Goal: Task Accomplishment & Management: Manage account settings

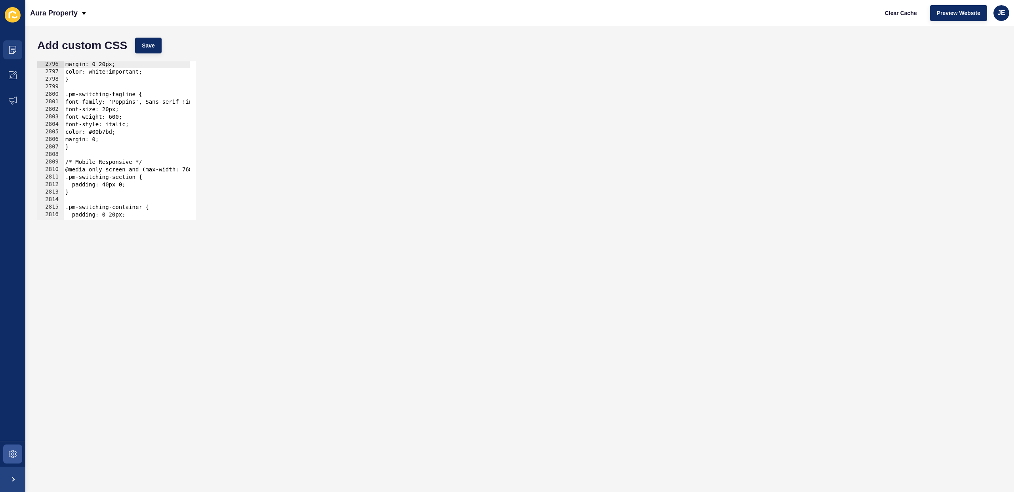
scroll to position [11511, 0]
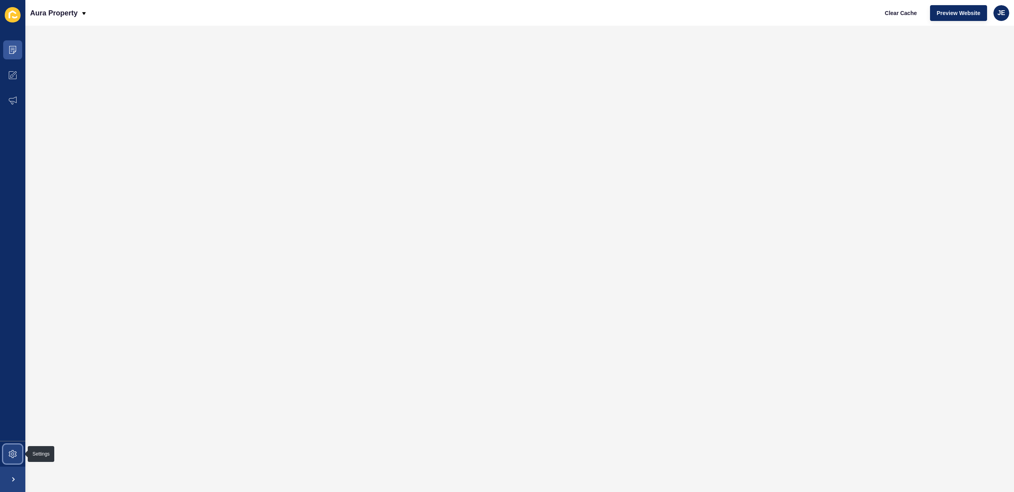
click at [18, 450] on span at bounding box center [12, 454] width 25 height 25
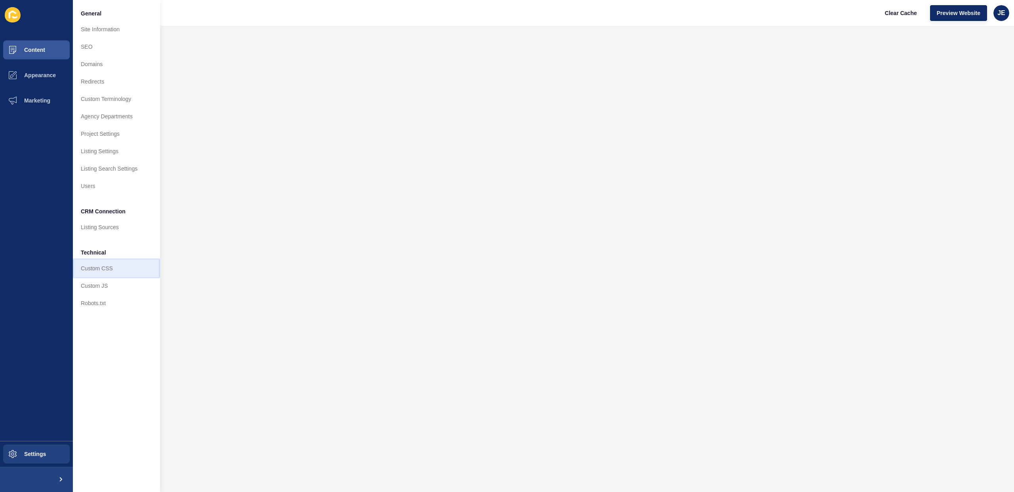
click at [101, 269] on link "Custom CSS" at bounding box center [116, 268] width 87 height 17
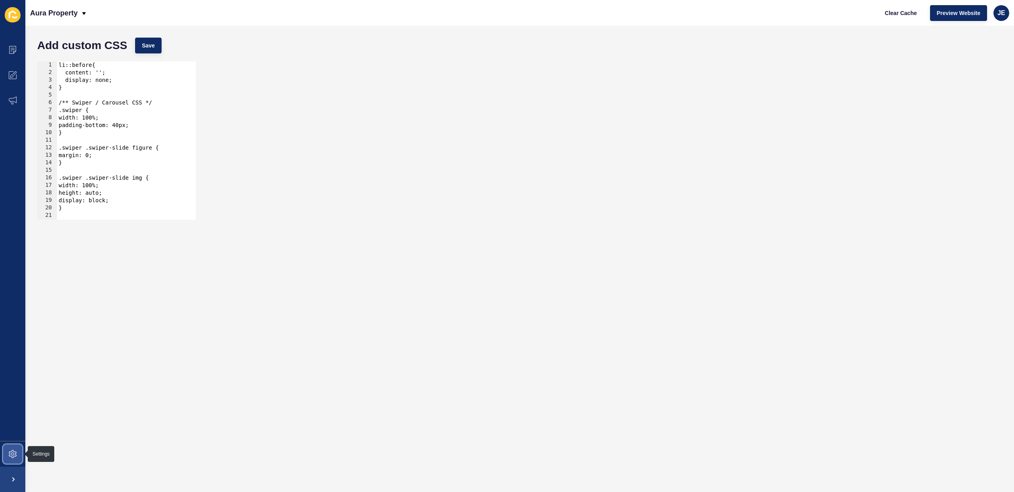
click at [2, 458] on span at bounding box center [12, 454] width 25 height 25
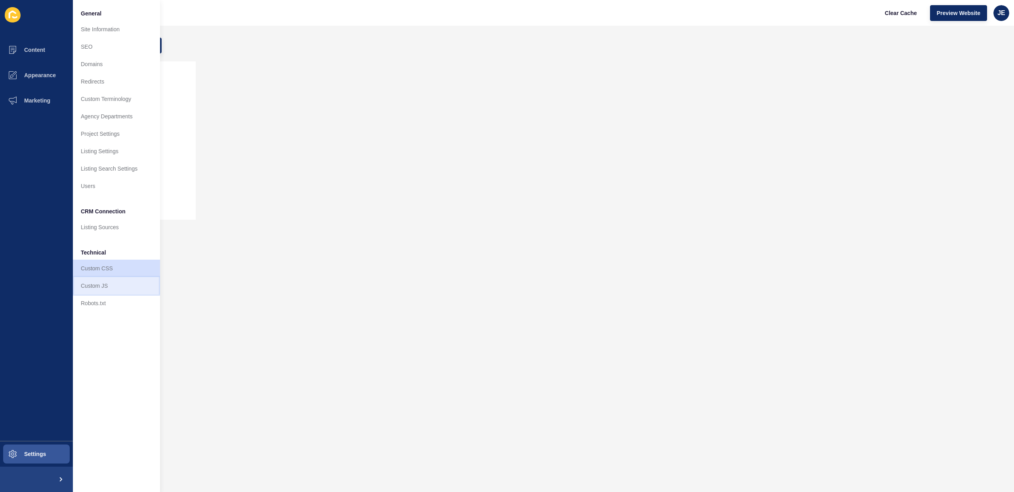
click at [110, 293] on link "Custom JS" at bounding box center [116, 285] width 87 height 17
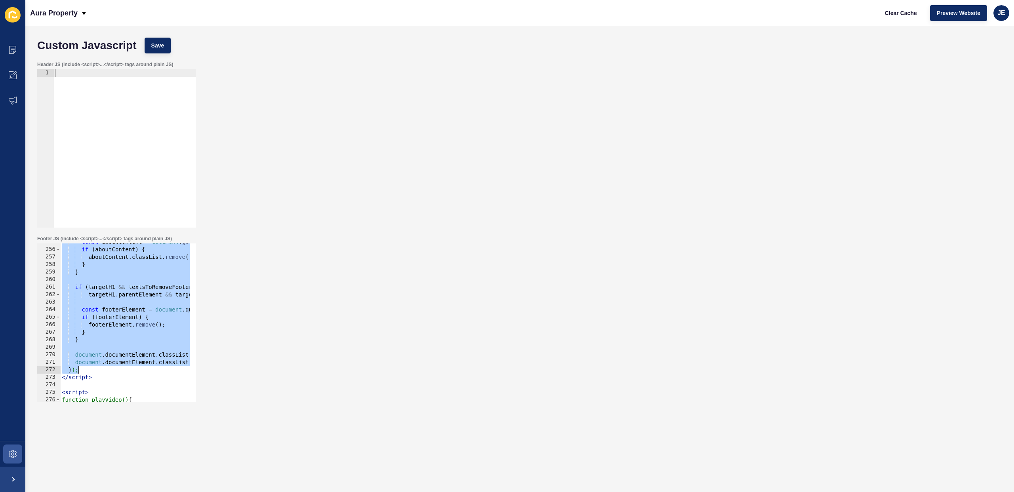
scroll to position [1916, 0]
drag, startPoint x: 65, startPoint y: 264, endPoint x: 97, endPoint y: 379, distance: 119.3
click at [97, 377] on div "const aboutContent = document . getElementById ( 'about-content' ) ; if ( about…" at bounding box center [326, 322] width 532 height 168
type textarea "}); </script>"
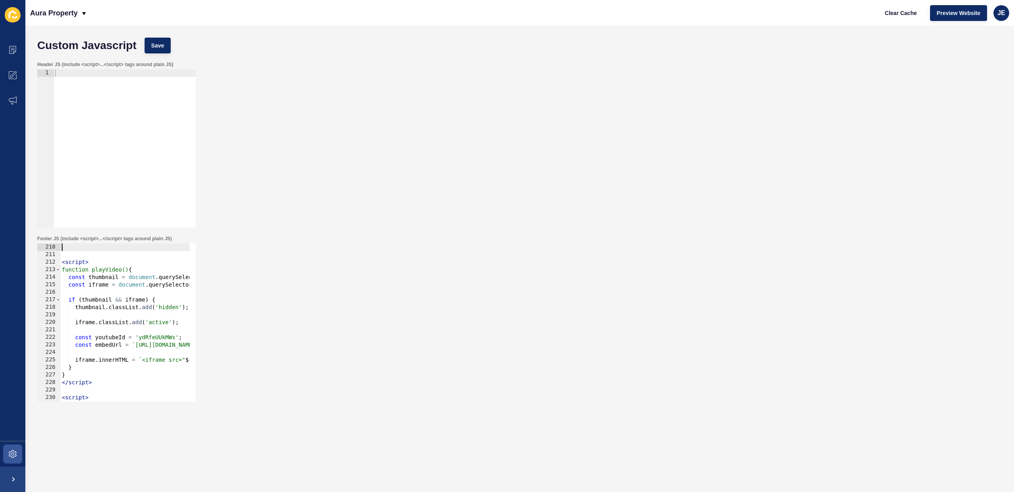
scroll to position [1572, 0]
paste textarea "</script>"
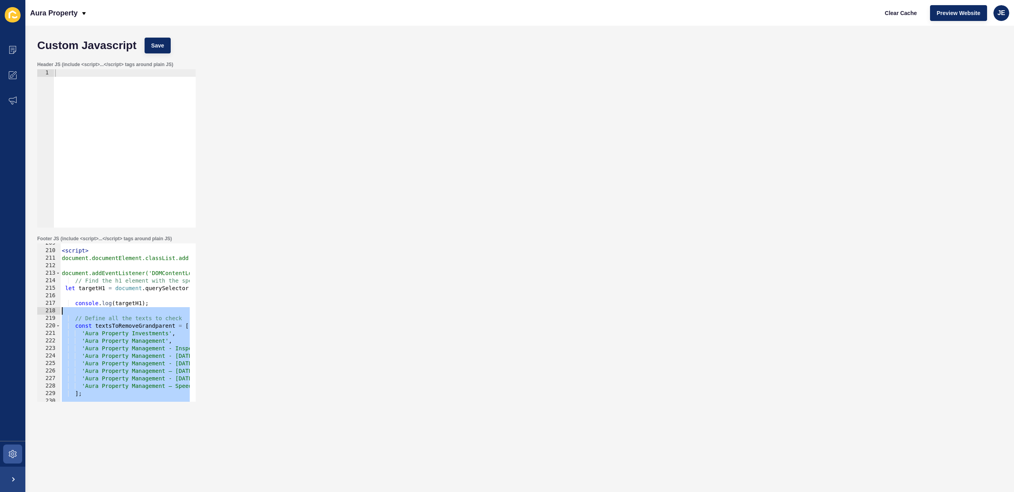
scroll to position [1545, 0]
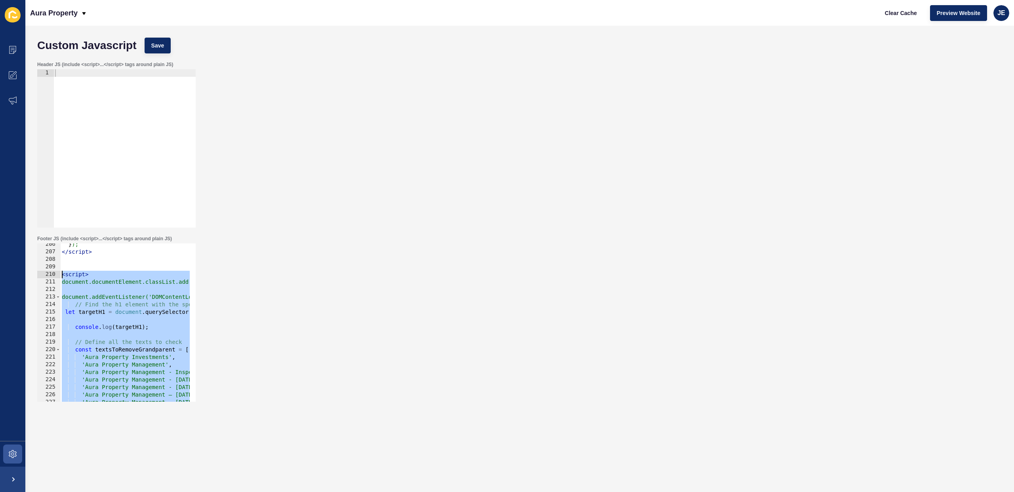
drag, startPoint x: 103, startPoint y: 394, endPoint x: 63, endPoint y: 278, distance: 123.3
click at [63, 278] on div "</script> 206 207 208 209 210 211 212 213 214 215 216 217 218 219 220 221 222 2…" at bounding box center [116, 323] width 158 height 158
type textarea "<script> document.documentElement.classList.add('page-loading');"
click at [13, 46] on icon at bounding box center [12, 50] width 7 height 8
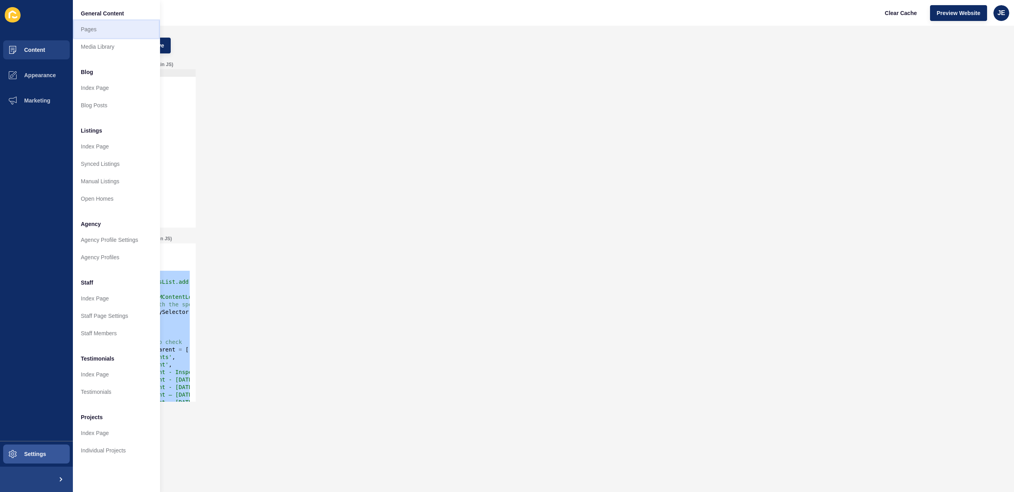
click at [103, 32] on link "Pages" at bounding box center [116, 29] width 87 height 17
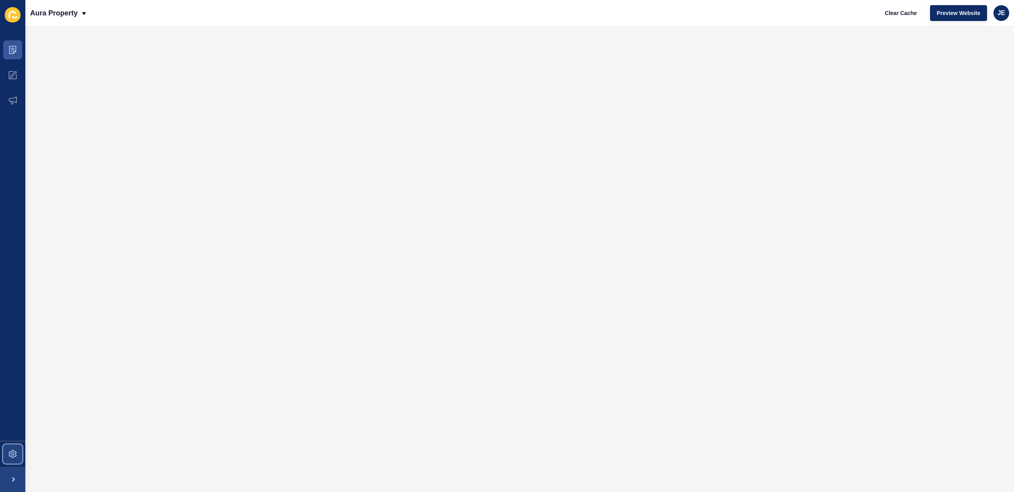
click at [18, 443] on span at bounding box center [12, 454] width 25 height 25
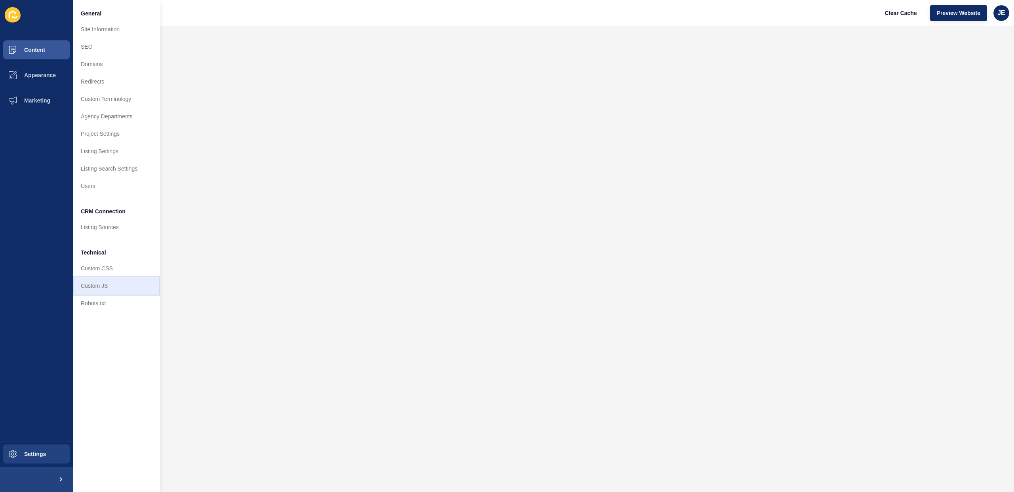
click at [112, 279] on link "Custom JS" at bounding box center [116, 285] width 87 height 17
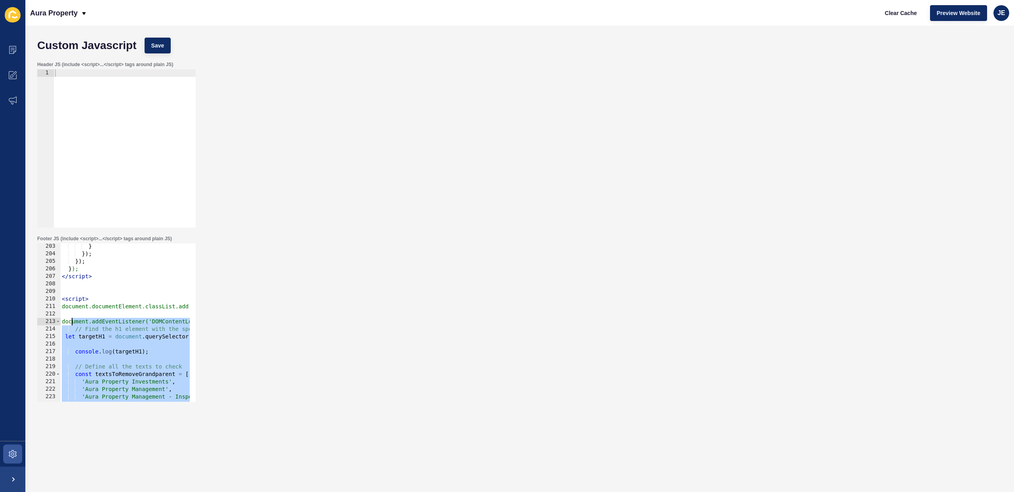
scroll to position [1521, 0]
drag, startPoint x: 98, startPoint y: 345, endPoint x: 65, endPoint y: 289, distance: 65.2
click at [65, 289] on div "} }) ; }) ; } ); </ script > < script > document.documentElement.classList.add(…" at bounding box center [326, 327] width 532 height 168
type textarea "<script>"
paste textarea
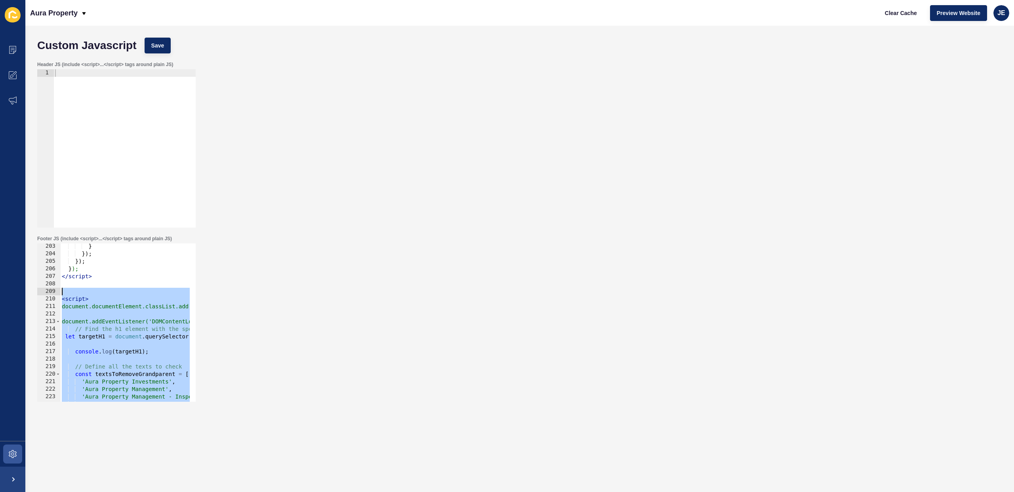
scroll to position [1909, 0]
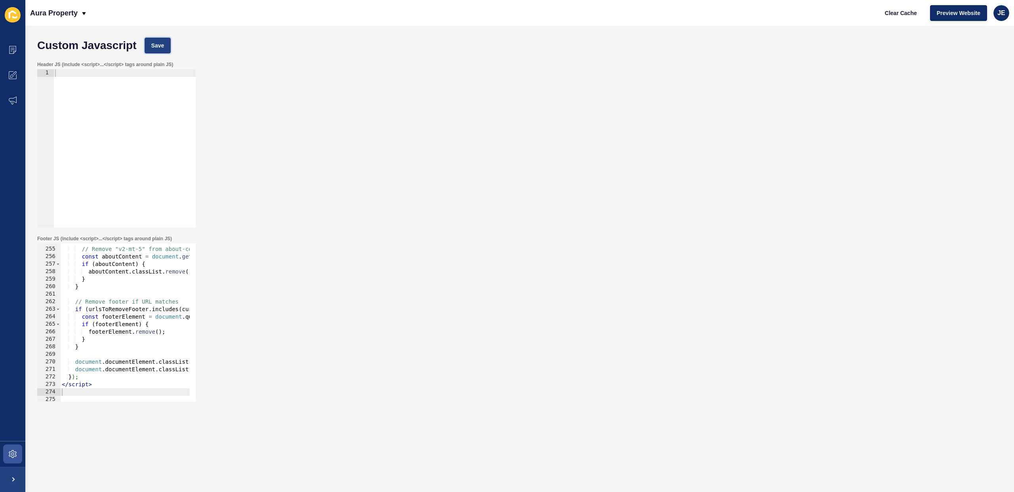
click at [162, 39] on button "Save" at bounding box center [158, 46] width 27 height 16
click at [10, 53] on icon at bounding box center [12, 50] width 7 height 8
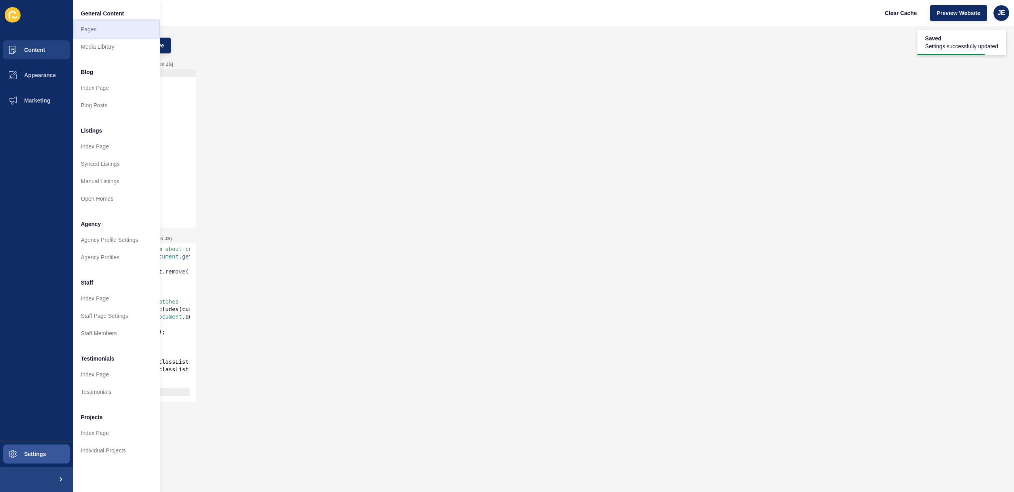
click at [101, 36] on link "Pages" at bounding box center [116, 29] width 87 height 17
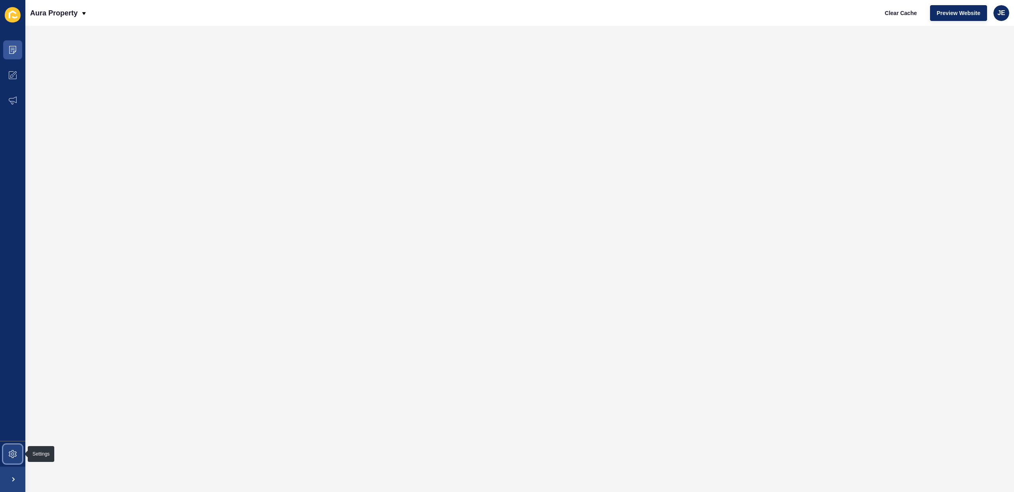
click at [2, 452] on span at bounding box center [12, 454] width 25 height 25
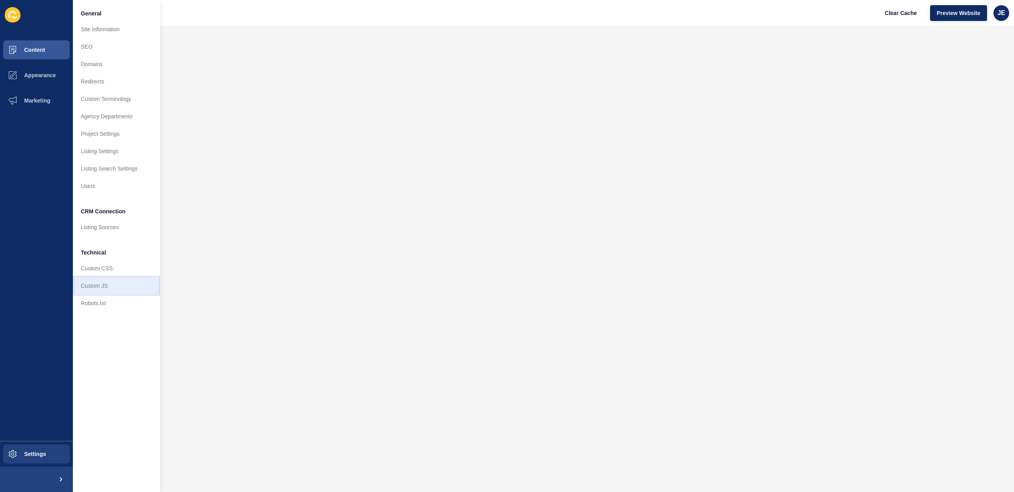
click at [108, 288] on link "Custom JS" at bounding box center [116, 285] width 87 height 17
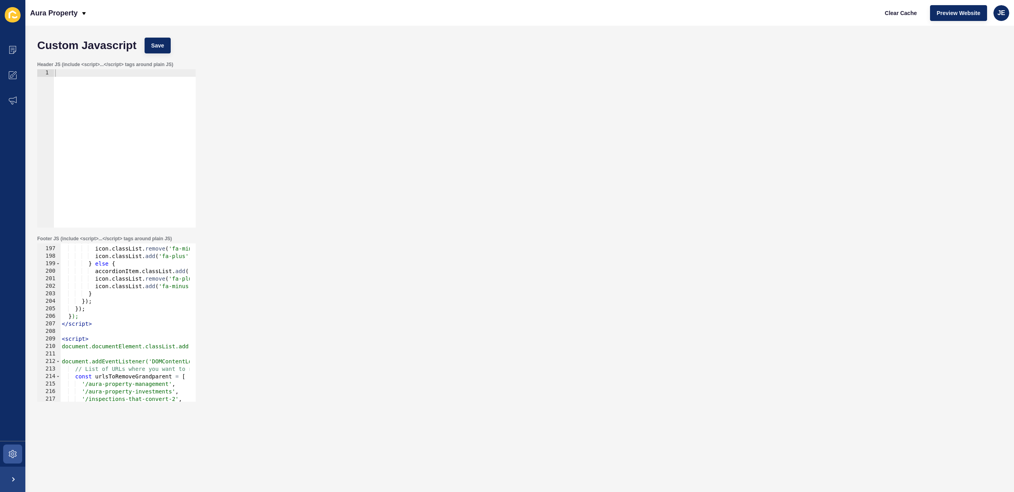
scroll to position [1568, 0]
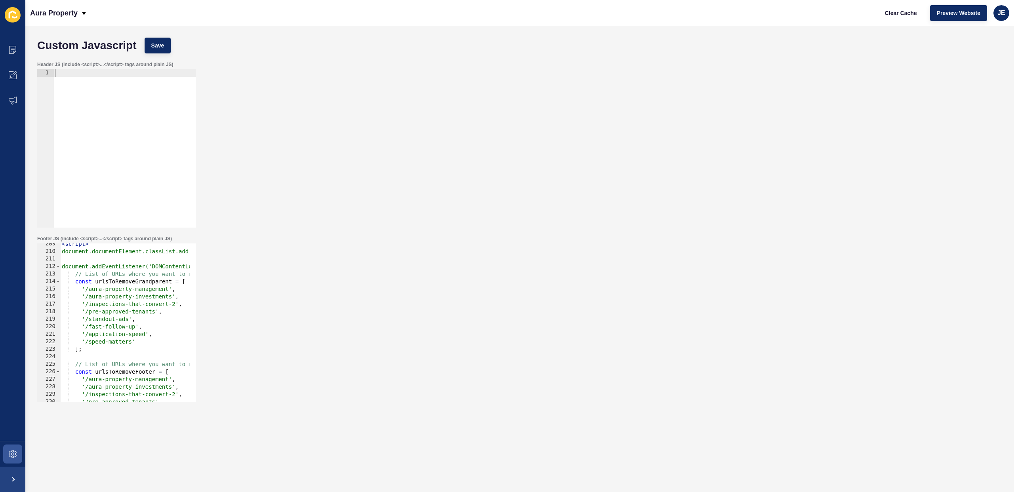
click at [152, 342] on div "< script > document.documentElement.classList.add('page-loading'); document.add…" at bounding box center [326, 324] width 532 height 168
type textarea "'/speed-matters',"
paste textarea "our-2-week-rental-guarantee/"
type textarea "our-2-week-rental-guarantee/"
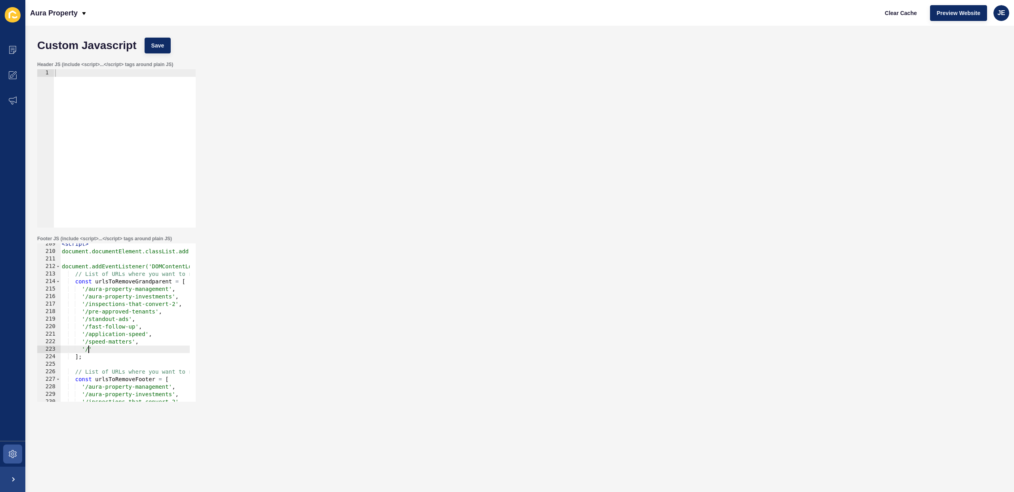
paste textarea "our-2-week-rental-guarantee/'"
drag, startPoint x: 183, startPoint y: 349, endPoint x: 83, endPoint y: 351, distance: 99.4
click at [83, 351] on div "< script > document.documentElement.classList.add('page-loading'); document.add…" at bounding box center [326, 324] width 532 height 168
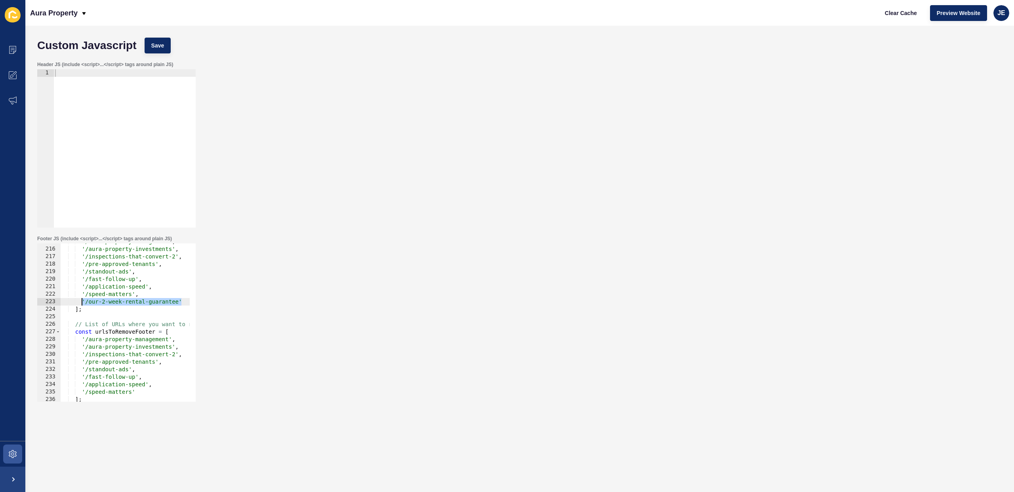
scroll to position [1663, 0]
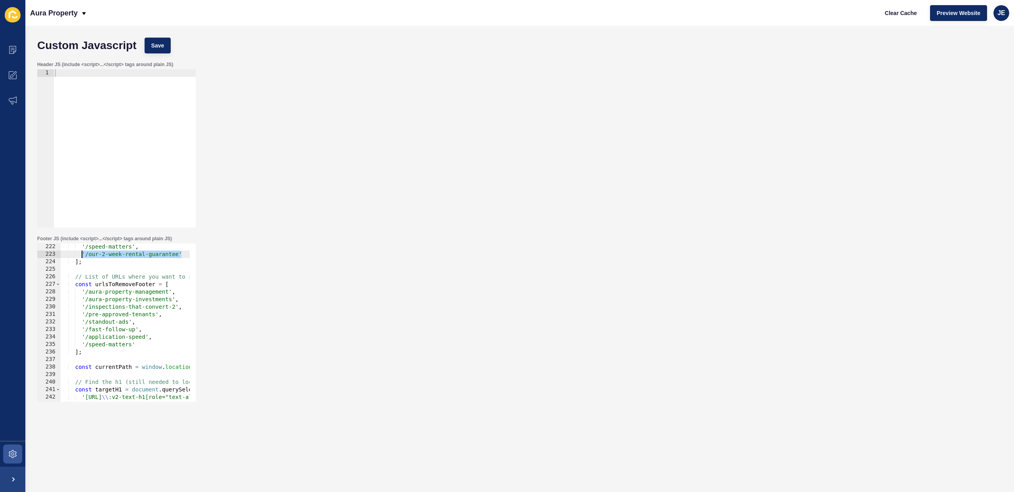
click at [141, 345] on div "'/speed-matters' , '/our-2-week-rental-guarantee' ] ; // List of URLs where you…" at bounding box center [326, 327] width 532 height 168
type textarea "'/speed-matters',"
paste textarea "'/our-2-week-rental-guarantee'"
click at [167, 42] on button "Save" at bounding box center [158, 46] width 27 height 16
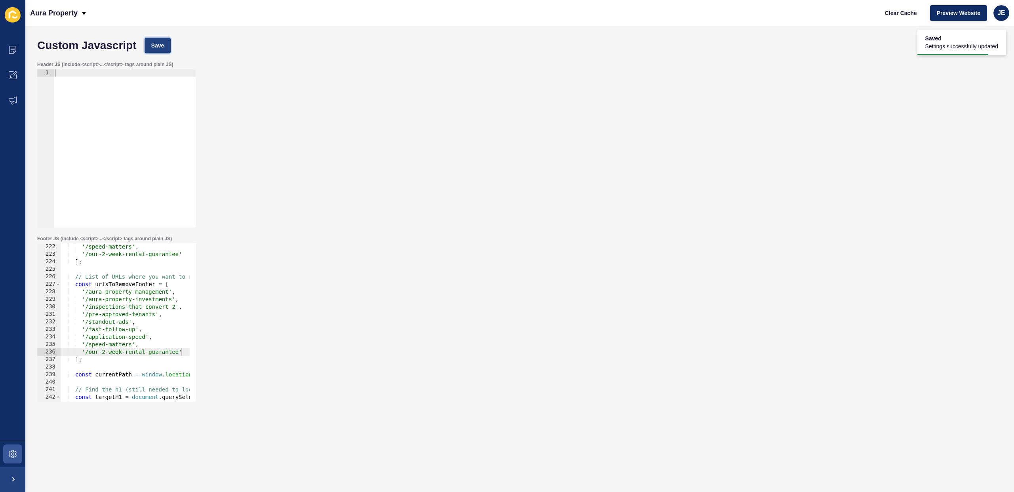
click at [168, 45] on button "Save" at bounding box center [158, 46] width 27 height 16
click at [164, 44] on button "Save" at bounding box center [158, 46] width 27 height 16
click at [879, 17] on button "Clear Cache" at bounding box center [901, 13] width 46 height 16
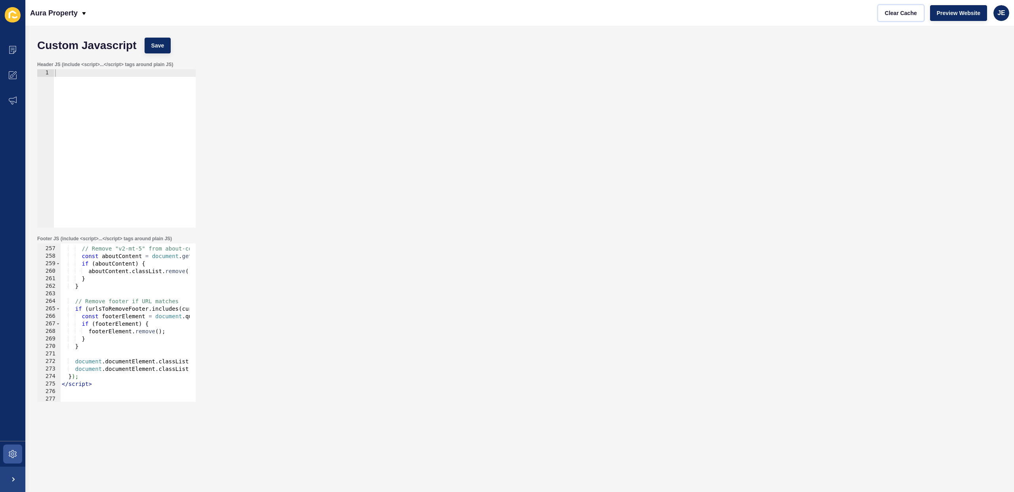
scroll to position [1829, 0]
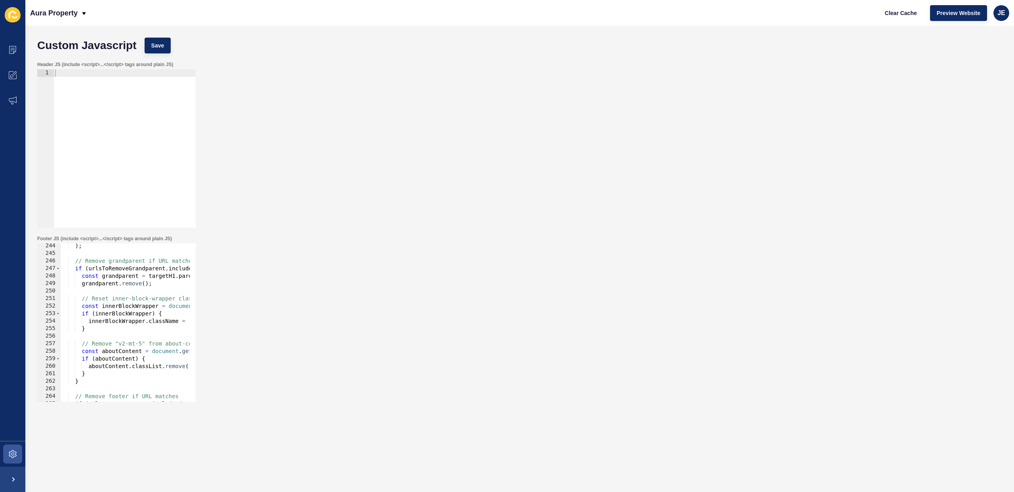
type textarea "if (innerBlockWrapper) {"
click at [166, 315] on div ") ; // Remove grandparent if URL matches if ( urlsToRemoveGrandparent . include…" at bounding box center [326, 326] width 532 height 168
click at [155, 322] on div ") ; // Remove grandparent if URL matches if ( urlsToRemoveGrandparent . include…" at bounding box center [326, 326] width 532 height 168
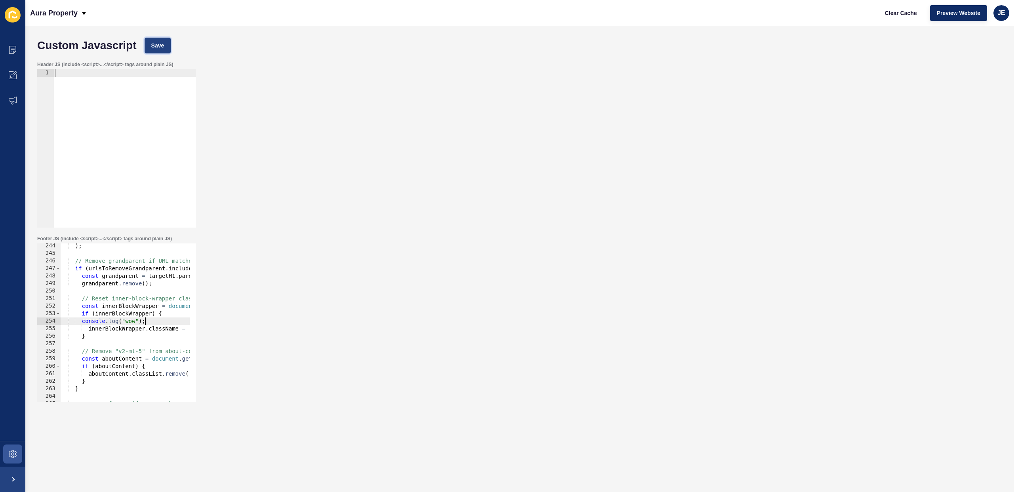
click at [152, 50] on button "Save" at bounding box center [158, 46] width 27 height 16
click at [906, 15] on span "Clear Cache" at bounding box center [901, 13] width 32 height 8
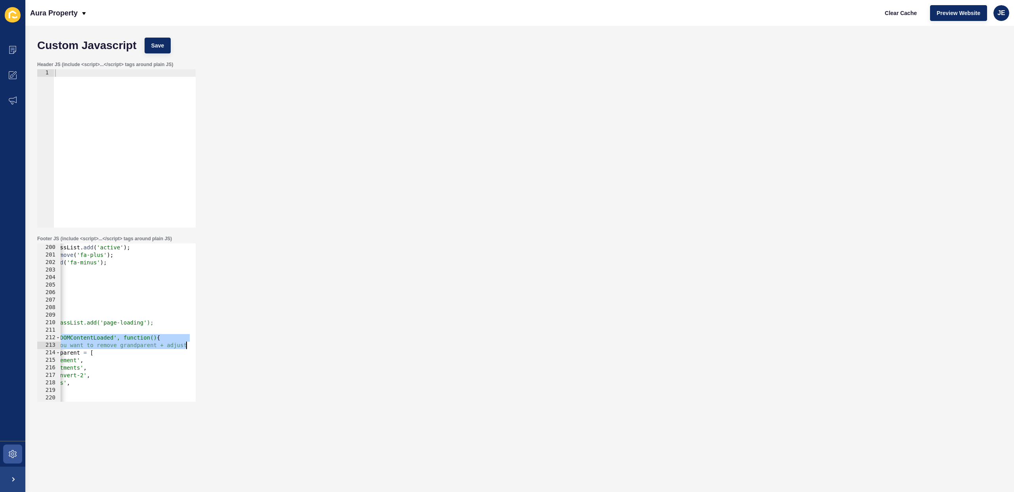
scroll to position [0, 118]
drag, startPoint x: 136, startPoint y: 338, endPoint x: 108, endPoint y: 326, distance: 30.5
click at [152, 330] on div "} else { accordionItem . classList . add ( 'active' ) ; icon . classList . remo…" at bounding box center [208, 320] width 532 height 168
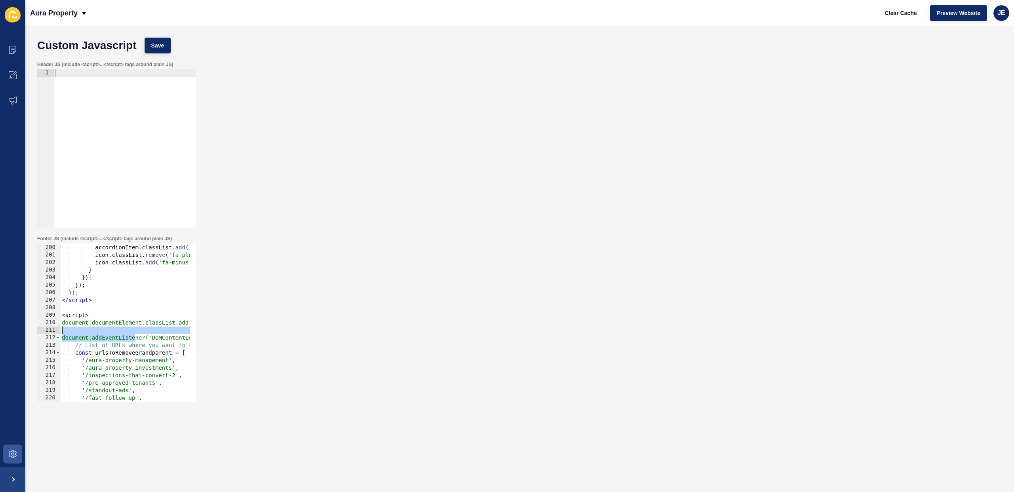
click at [136, 347] on div "} else { accordionItem . classList . add ( 'active' ) ; icon . classList . remo…" at bounding box center [326, 320] width 532 height 168
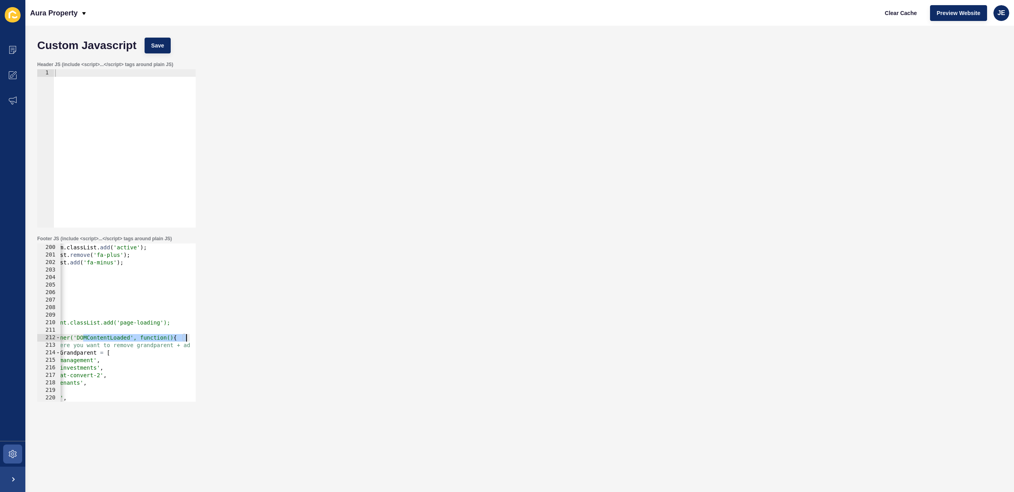
drag, startPoint x: 158, startPoint y: 336, endPoint x: 131, endPoint y: 350, distance: 30.3
click at [219, 335] on div "Footer JS (include <script>...</script> tags around plain JS) // List of URLs w…" at bounding box center [519, 319] width 973 height 174
click at [105, 360] on div "} else { accordionItem . classList . add ( 'active' ) ; icon . classList . remo…" at bounding box center [251, 320] width 532 height 168
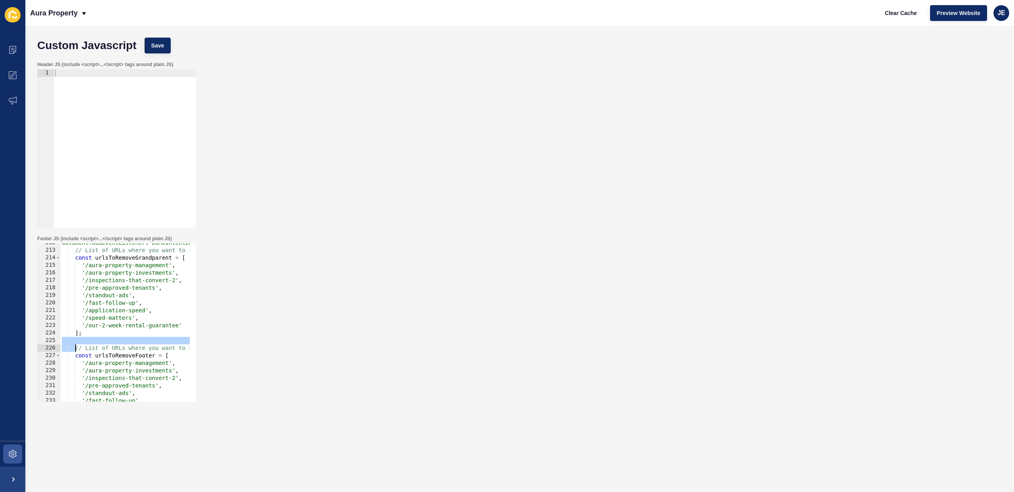
drag, startPoint x: 88, startPoint y: 345, endPoint x: 44, endPoint y: 343, distance: 44.0
click at [40, 345] on div "'/aura-property-management', 212 213 214 215 216 217 218 219 220 221 222 223 22…" at bounding box center [116, 323] width 158 height 158
type textarea "// List of URLs where you want to remove footer"
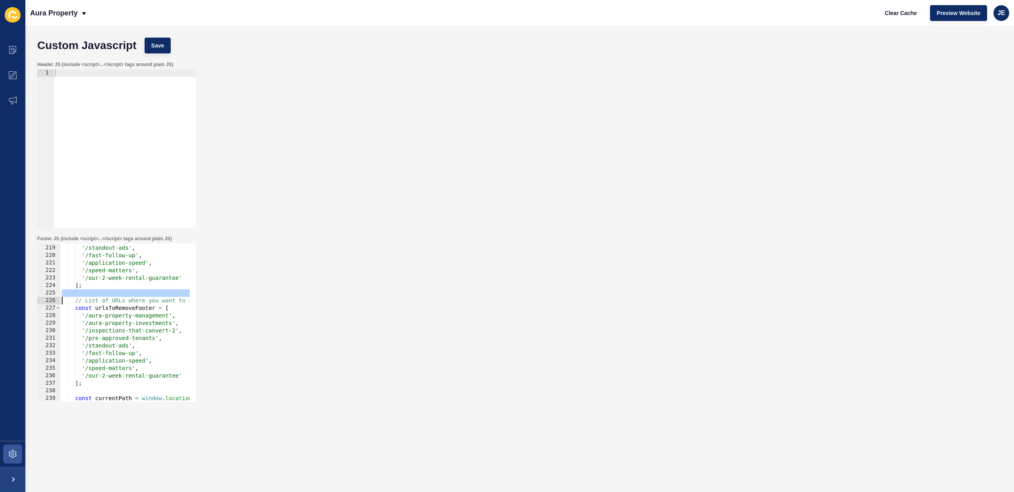
scroll to position [1687, 0]
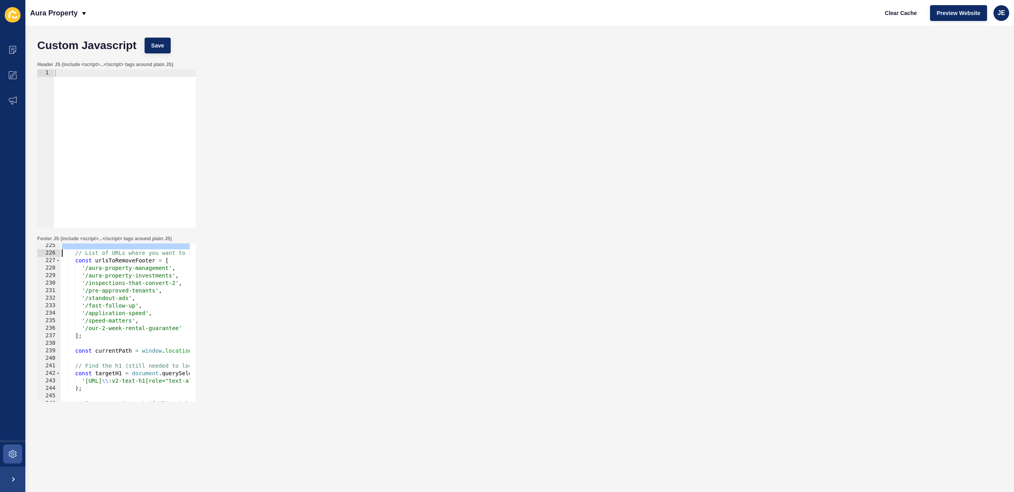
click at [123, 356] on div "// List of URLs where you want to remove footer const urlsToRemoveFooter = [ '/…" at bounding box center [326, 326] width 532 height 168
click at [162, 42] on span "Save" at bounding box center [157, 46] width 13 height 8
click at [895, 16] on span "Clear Cache" at bounding box center [901, 13] width 32 height 8
click at [168, 272] on div "// List of URLs where you want to remove footer const urlsToRemoveFooter = [ '/…" at bounding box center [326, 326] width 532 height 168
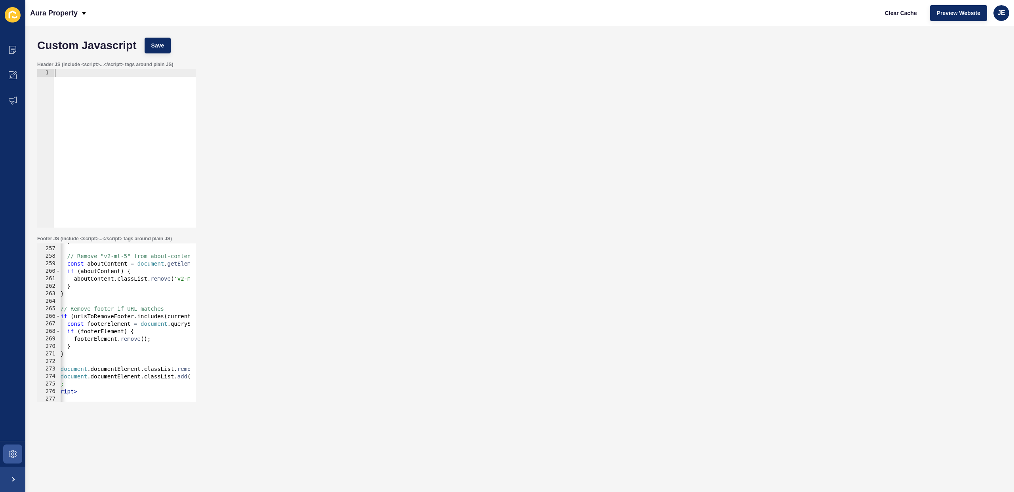
scroll to position [0, 11]
click at [13, 51] on icon at bounding box center [12, 50] width 7 height 8
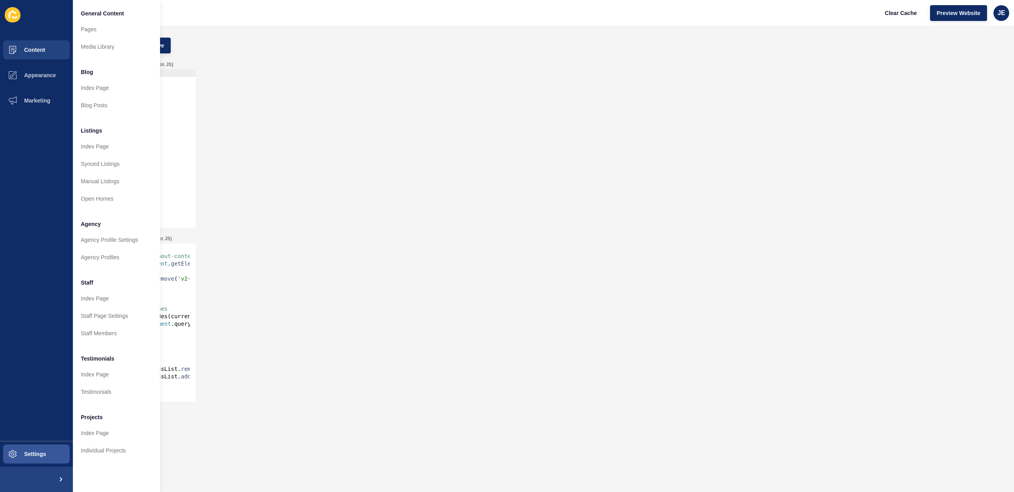
click at [171, 277] on div "} // Remove "v2-mt-5" from about-content const aboutContent = document . getEle…" at bounding box center [315, 322] width 532 height 168
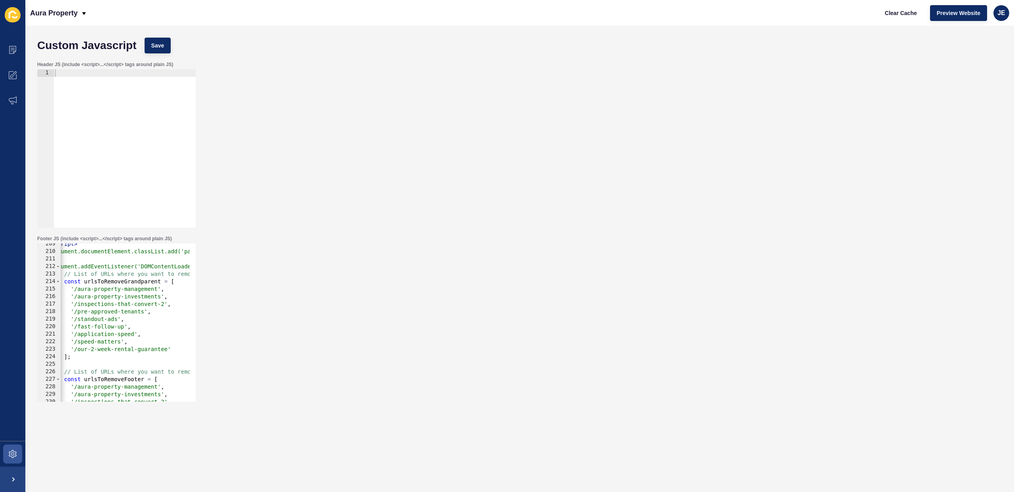
scroll to position [1521, 0]
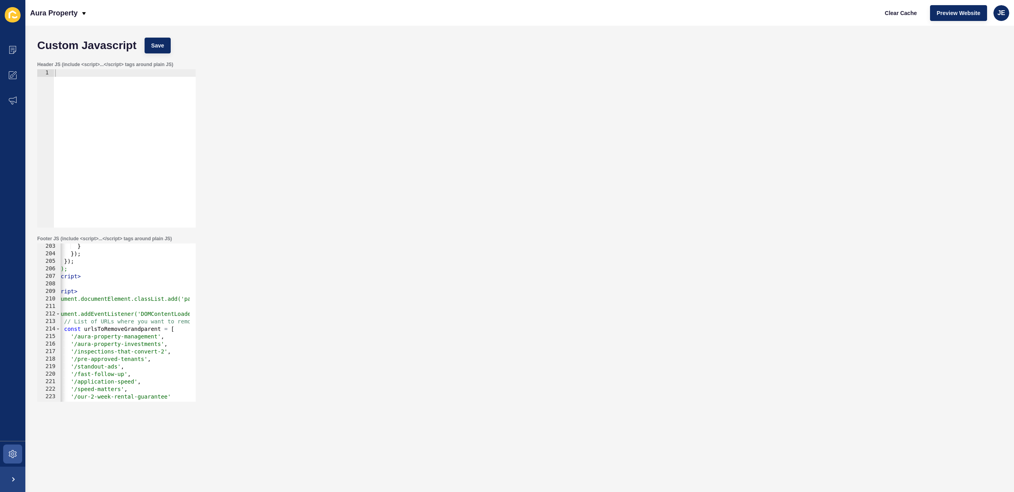
click at [157, 338] on div "} }) ; }) ; } ); </ script > < script > document.documentElement.classList.add(…" at bounding box center [315, 327] width 532 height 168
click at [160, 346] on div "} }) ; }) ; } ); </ script > < script > document.documentElement.classList.add(…" at bounding box center [315, 327] width 532 height 168
click at [164, 352] on div "} }) ; }) ; } ); </ script > < script > document.documentElement.classList.add(…" at bounding box center [315, 327] width 532 height 168
click at [145, 361] on div "} }) ; }) ; } ); </ script > < script > document.documentElement.classList.add(…" at bounding box center [315, 327] width 532 height 168
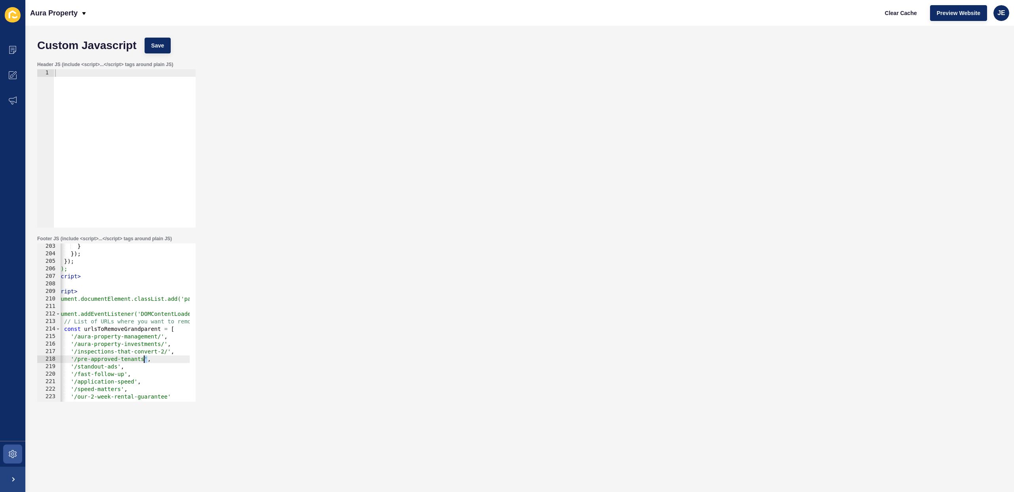
click at [144, 360] on div "} }) ; }) ; } ); </ script > < script > document.documentElement.classList.add(…" at bounding box center [315, 327] width 532 height 168
click at [118, 367] on div "} }) ; }) ; } ); </ script > < script > document.documentElement.classList.add(…" at bounding box center [315, 327] width 532 height 168
click at [125, 375] on div "} }) ; }) ; } ); </ script > < script > document.documentElement.classList.add(…" at bounding box center [315, 327] width 532 height 168
click at [134, 383] on div "} }) ; }) ; } ); </ script > < script > document.documentElement.classList.add(…" at bounding box center [315, 327] width 532 height 168
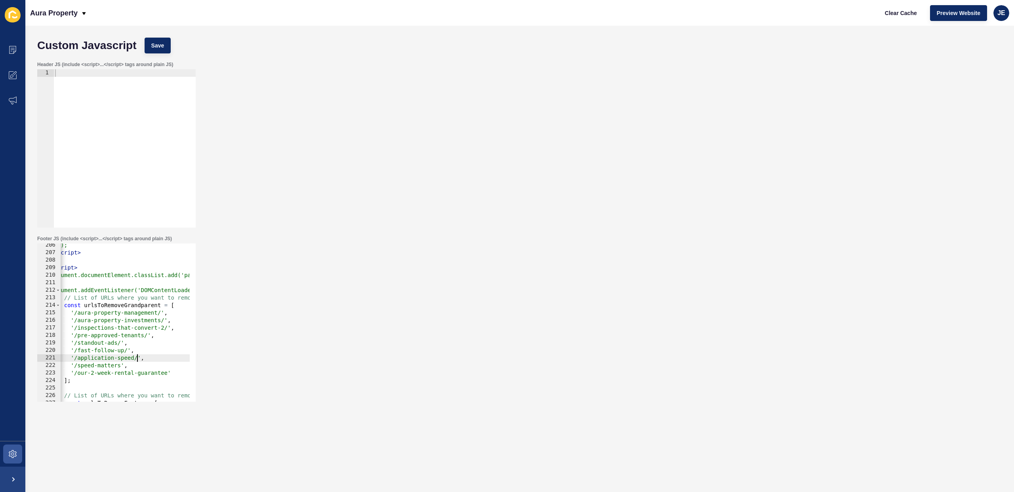
scroll to position [1568, 0]
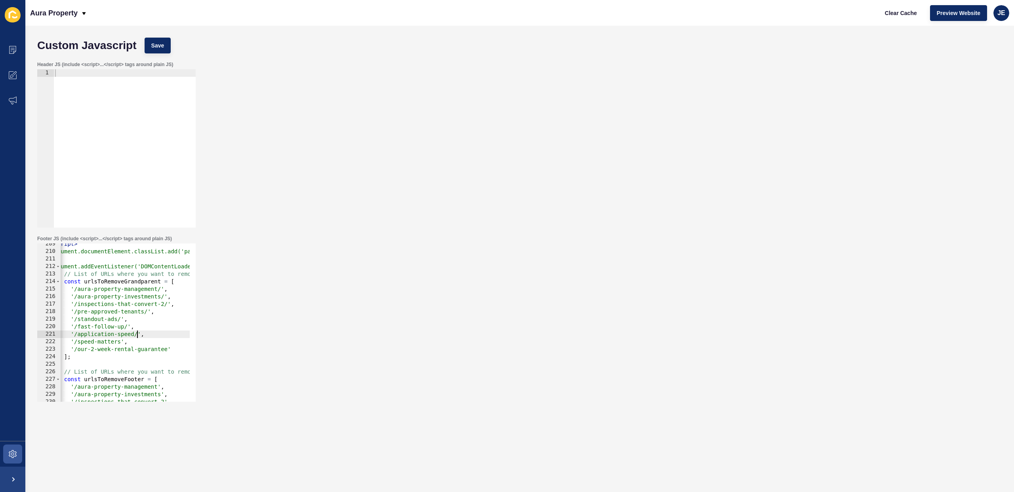
click at [122, 344] on div "< script > document.documentElement.classList.add('page-loading'); document.add…" at bounding box center [315, 324] width 532 height 168
click at [121, 343] on div "< script > document.documentElement.classList.add('page-loading'); document.add…" at bounding box center [315, 324] width 532 height 168
click at [170, 352] on div "< script > document.documentElement.classList.add('page-loading'); document.add…" at bounding box center [315, 324] width 532 height 168
click at [167, 350] on div "< script > document.documentElement.classList.add('page-loading'); document.add…" at bounding box center [315, 324] width 532 height 168
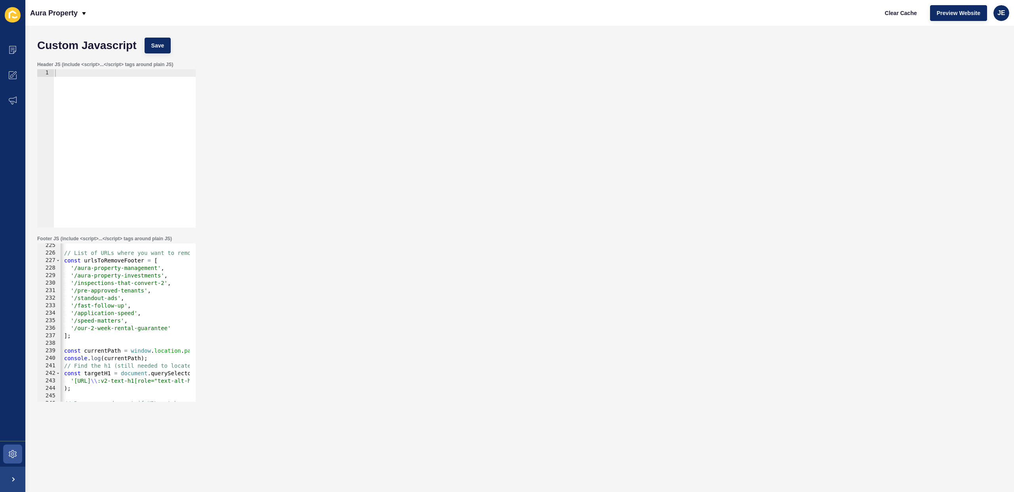
scroll to position [1663, 0]
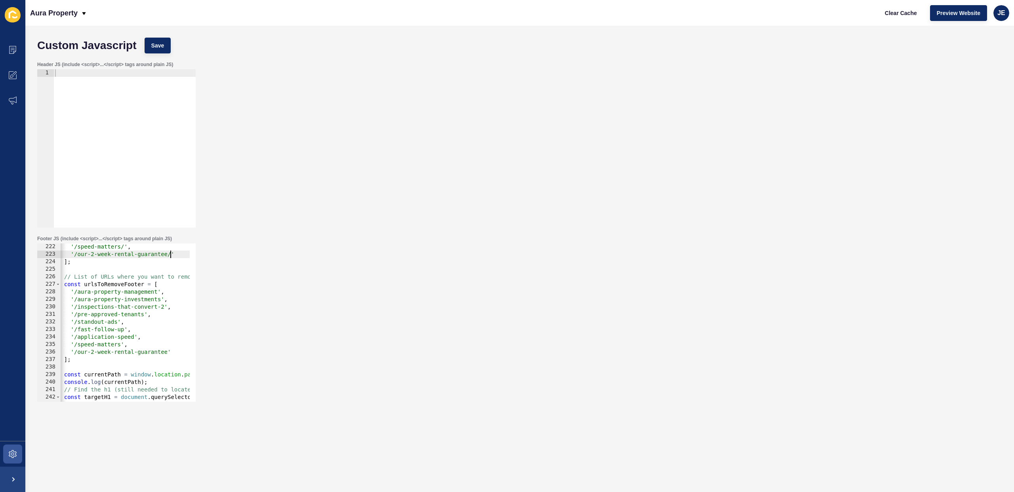
click at [158, 294] on div "'/speed-matters/' , '/our-2-week-rental-guarantee/' ] ; // List of URLs where y…" at bounding box center [315, 327] width 532 height 168
click at [161, 297] on div "'/speed-matters/' , '/our-2-week-rental-guarantee/' ] ; // List of URLs where y…" at bounding box center [315, 327] width 532 height 168
click at [164, 306] on div "'/speed-matters/' , '/our-2-week-rental-guarantee/' ] ; // List of URLs where y…" at bounding box center [315, 327] width 532 height 168
click at [143, 315] on div "'/speed-matters/' , '/our-2-week-rental-guarantee/' ] ; // List of URLs where y…" at bounding box center [315, 327] width 532 height 168
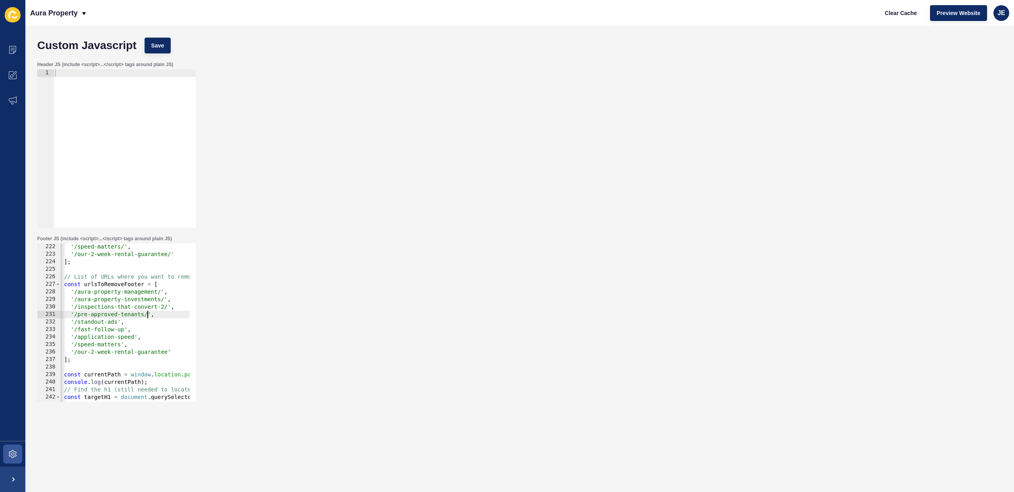
click at [120, 324] on div "'/speed-matters/' , '/our-2-week-rental-guarantee/' ] ; // List of URLs where y…" at bounding box center [315, 327] width 532 height 168
click at [118, 323] on div "'/speed-matters/' , '/our-2-week-rental-guarantee/' ] ; // List of URLs where y…" at bounding box center [315, 327] width 532 height 168
click at [123, 330] on div "'/speed-matters/' , '/our-2-week-rental-guarantee/' ] ; // List of URLs where y…" at bounding box center [315, 327] width 532 height 168
click at [134, 338] on div "'/speed-matters/' , '/our-2-week-rental-guarantee/' ] ; // List of URLs where y…" at bounding box center [315, 327] width 532 height 168
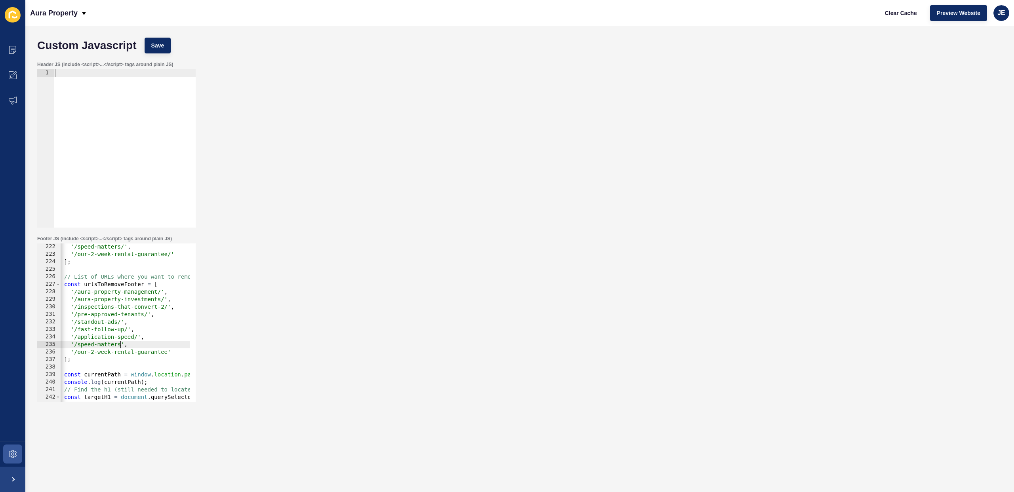
click at [120, 345] on div "'/speed-matters/' , '/our-2-week-rental-guarantee/' ] ; // List of URLs where y…" at bounding box center [315, 327] width 532 height 168
click at [167, 353] on div "'/speed-matters/' , '/our-2-week-rental-guarantee/' ] ; // List of URLs where y…" at bounding box center [315, 327] width 532 height 168
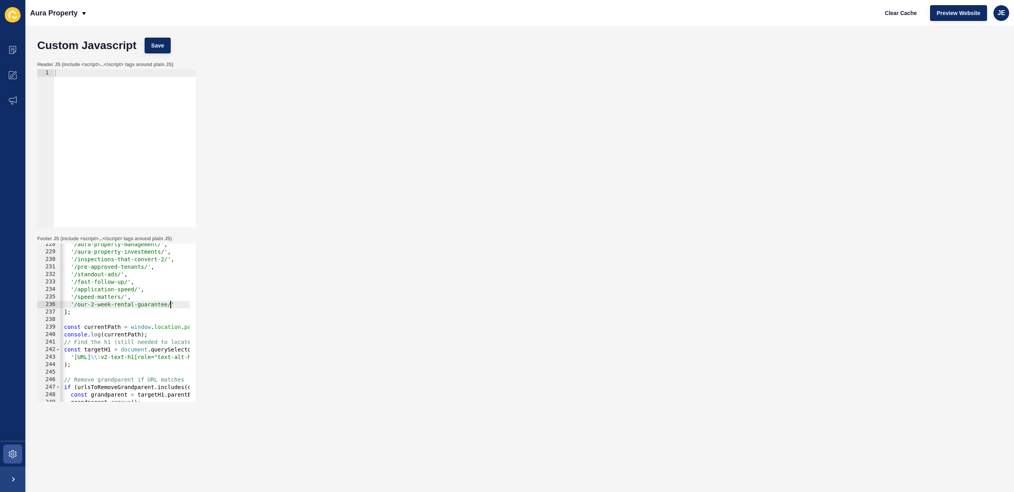
scroll to position [1758, 0]
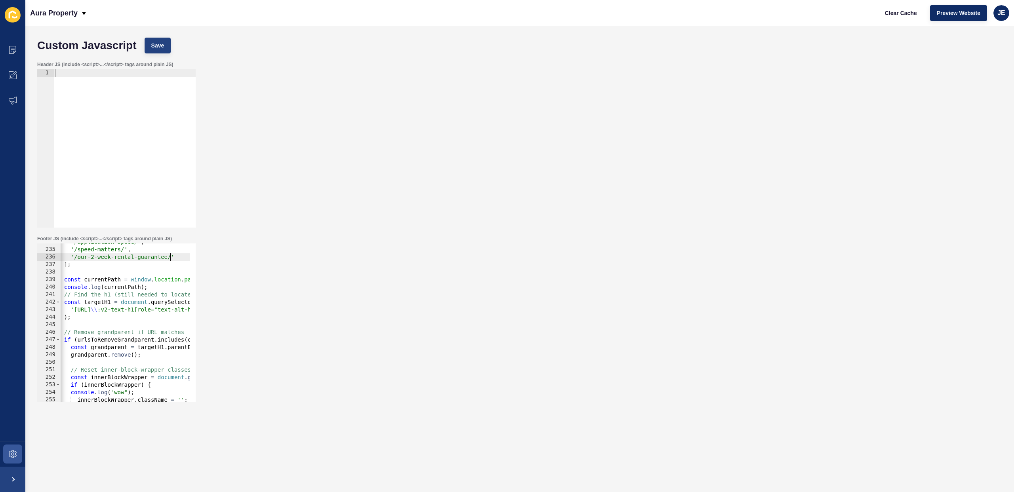
type textarea "'/our-2-week-rental-guarantee/'"
click at [164, 45] on button "Save" at bounding box center [158, 46] width 27 height 16
click at [893, 15] on span "Clear Cache" at bounding box center [901, 13] width 32 height 8
click at [12, 42] on span at bounding box center [12, 49] width 25 height 25
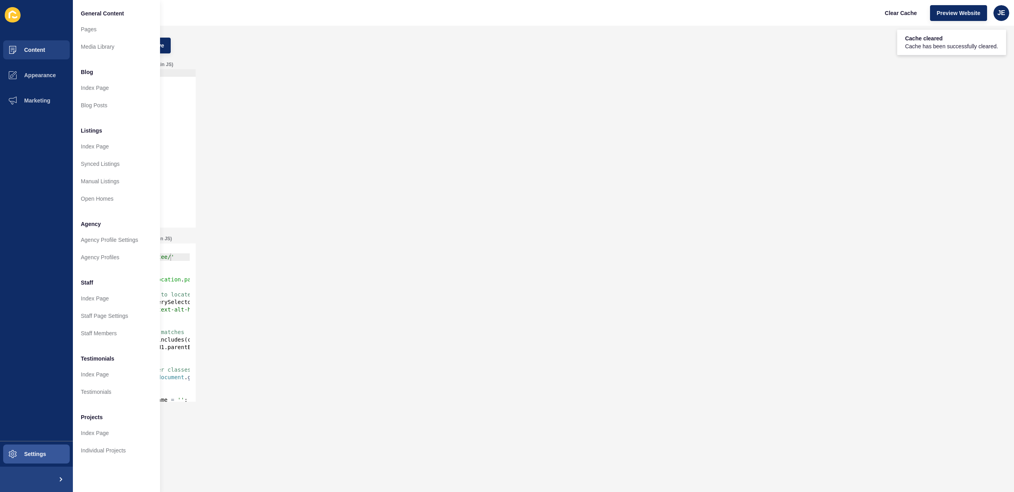
click at [242, 214] on div "Header JS (include <script>...</script> tags around plain JS) 1 ההההההההההההההה…" at bounding box center [519, 144] width 973 height 174
